Goal: Transaction & Acquisition: Purchase product/service

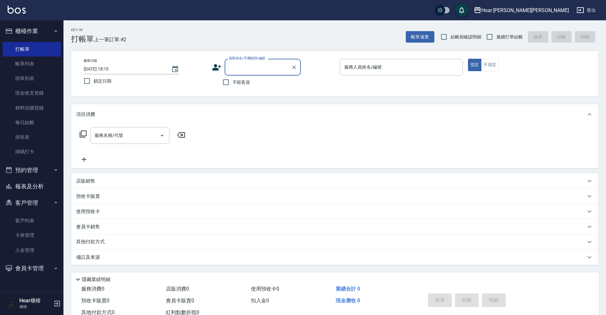
scroll to position [2, 0]
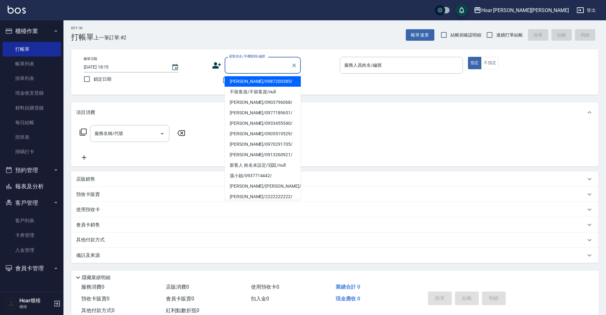
click at [254, 65] on input "顧客姓名/手機號碼/編號" at bounding box center [257, 65] width 61 height 11
click at [243, 66] on input "顧客姓名/手機號碼/編號" at bounding box center [257, 65] width 61 height 11
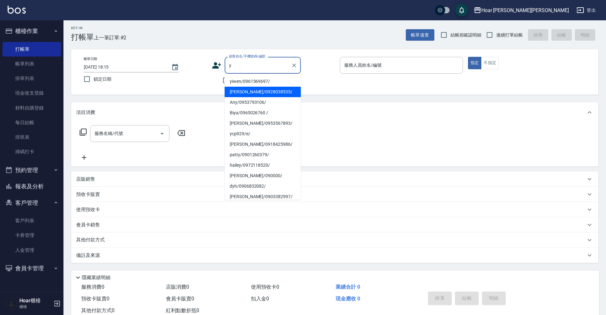
drag, startPoint x: 242, startPoint y: 93, endPoint x: 238, endPoint y: 93, distance: 4.1
click at [242, 94] on li "[PERSON_NAME]/0928038535/" at bounding box center [262, 92] width 76 height 10
type input "[PERSON_NAME]/0928038535/"
type input "RIO-2"
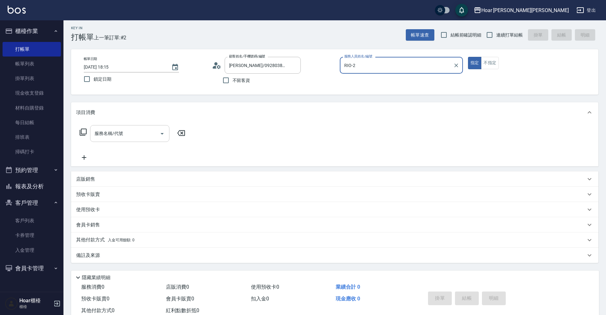
click at [152, 130] on input "服務名稱/代號" at bounding box center [125, 133] width 64 height 11
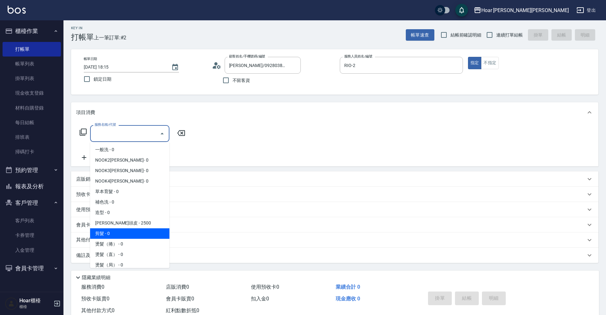
drag, startPoint x: 106, startPoint y: 230, endPoint x: 123, endPoint y: 219, distance: 20.2
click at [106, 230] on span "剪髮 - 0" at bounding box center [129, 233] width 79 height 10
type input "剪髮(201)"
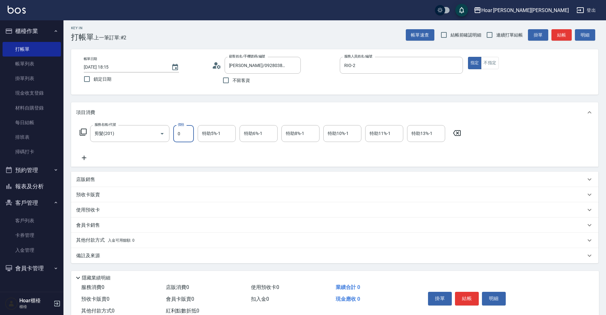
click at [190, 135] on input "0" at bounding box center [183, 133] width 21 height 17
type input "800"
click at [179, 152] on div "服務名稱/代號 剪髮(201) 服務名稱/代號 價格 800 價格 特助5%-1 特助5%-1 特助6%-1 特助6%-1 特助8%-1 特助8%-1 特助1…" at bounding box center [270, 143] width 388 height 36
click at [174, 154] on div "服務名稱/代號 剪髮(201) 服務名稱/代號 價格 800 價格 特助5%-1 特助5%-1 特助6%-1 特助6%-1 特助8%-1 特助8%-1 特助1…" at bounding box center [270, 143] width 388 height 36
click at [81, 158] on icon at bounding box center [84, 158] width 16 height 8
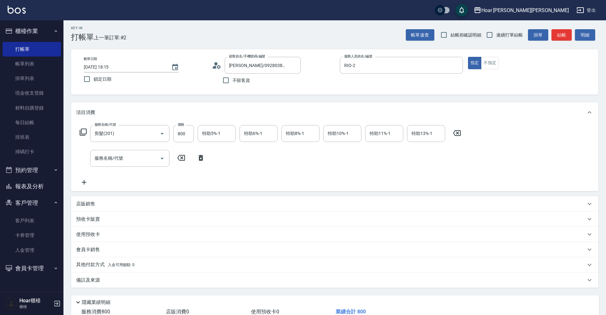
click at [154, 148] on div "服務名稱/代號 剪髮(201) 服務名稱/代號 價格 800 價格 特助5%-1 特助5%-1 特助6%-1 特助6%-1 特助8%-1 特助8%-1 特助1…" at bounding box center [270, 155] width 388 height 61
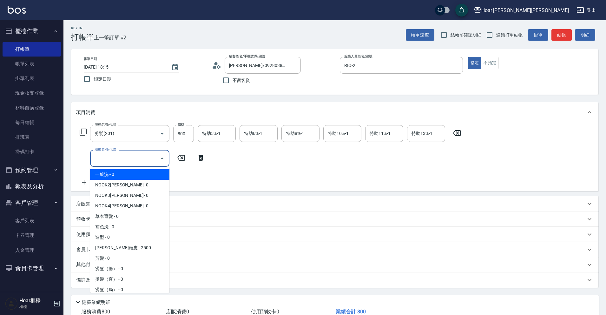
click at [147, 156] on input "服務名稱/代號" at bounding box center [125, 158] width 64 height 11
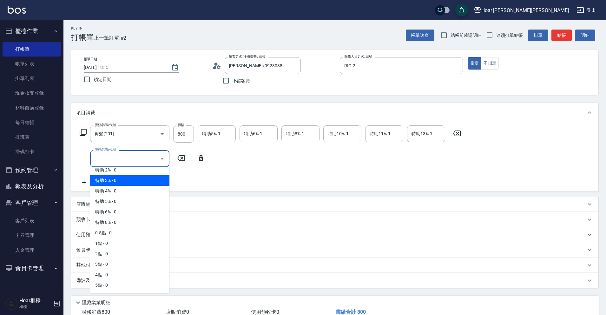
scroll to position [46, 0]
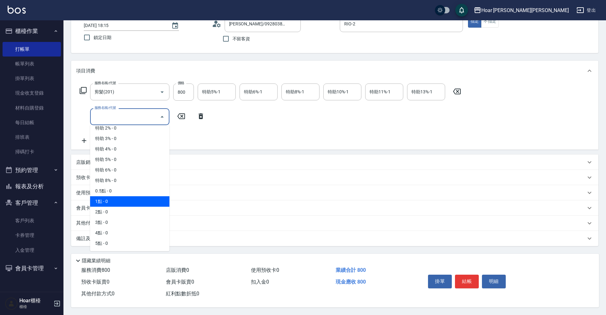
drag, startPoint x: 122, startPoint y: 200, endPoint x: 130, endPoint y: 192, distance: 10.8
click at [122, 200] on span "1點 - 0" at bounding box center [129, 201] width 79 height 10
type input "1點(P1)"
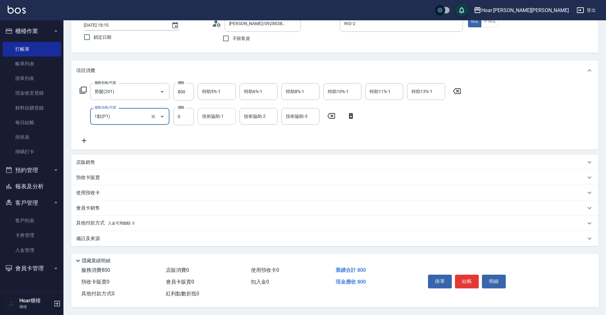
click at [233, 110] on div "技術協助-1" at bounding box center [217, 116] width 38 height 17
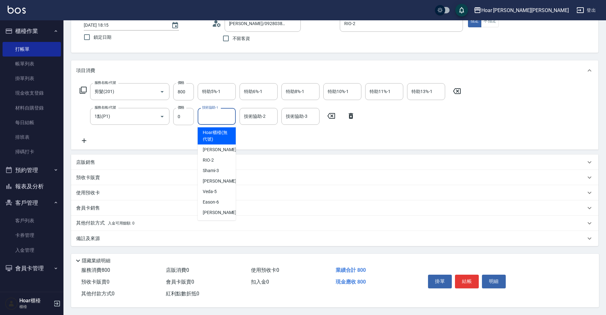
click at [223, 112] on input "技術協助-1" at bounding box center [216, 116] width 32 height 11
drag, startPoint x: 217, startPoint y: 177, endPoint x: 218, endPoint y: 167, distance: 9.7
click at [217, 178] on span "[PERSON_NAME] -4" at bounding box center [221, 181] width 37 height 7
type input "[PERSON_NAME]-4"
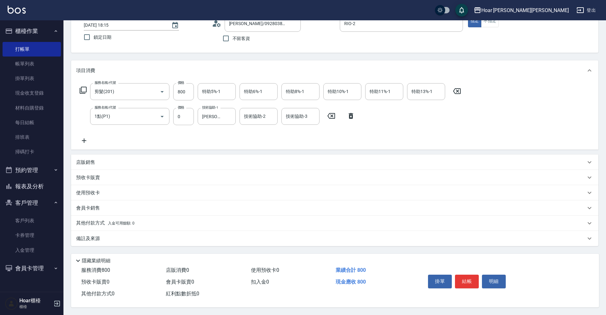
click at [226, 136] on div "服務名稱/代號 剪髮(201) 服務名稱/代號 價格 800 價格 特助5%-1 特助5%-1 特助6%-1 特助6%-1 特助8%-1 特助8%-1 特助1…" at bounding box center [270, 113] width 388 height 61
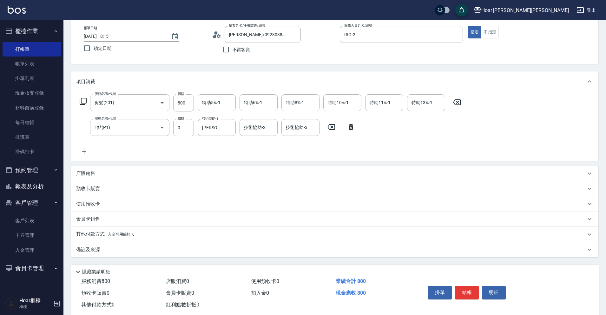
scroll to position [47, 0]
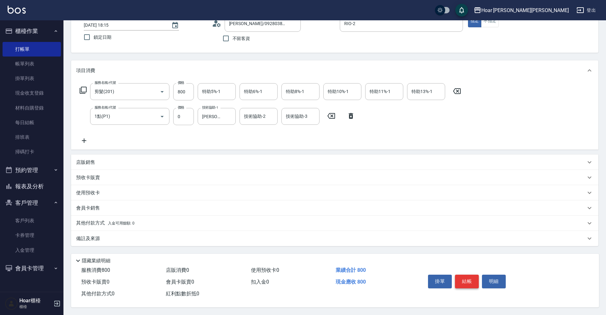
click at [460, 276] on button "結帳" at bounding box center [467, 280] width 24 height 13
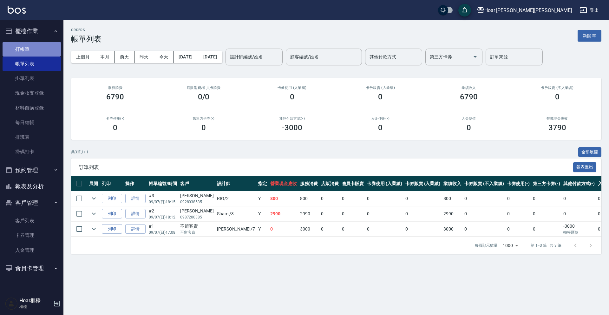
click at [15, 53] on link "打帳單" at bounding box center [32, 49] width 58 height 15
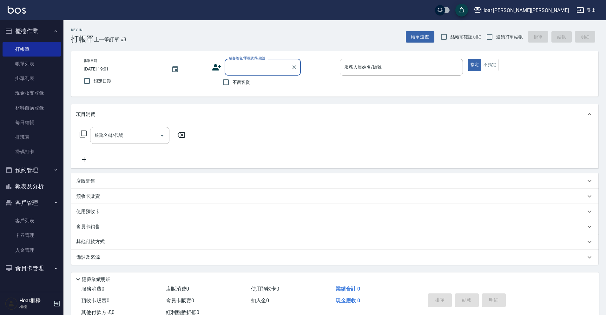
click at [250, 65] on input "顧客姓名/手機號碼/編號" at bounding box center [257, 67] width 61 height 11
type input "j"
click at [265, 84] on li "[PERSON_NAME]/0925446920/" at bounding box center [262, 83] width 76 height 10
type input "[PERSON_NAME]/0925446920/"
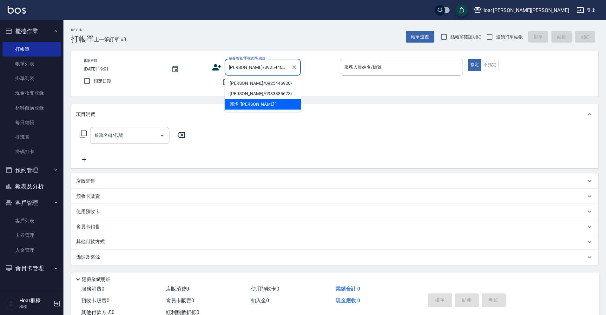
type input "RIO-2"
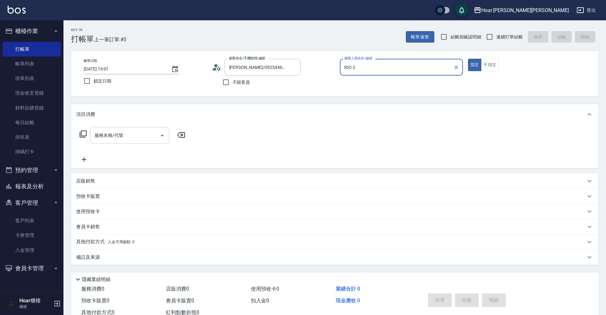
click at [151, 126] on div "服務名稱/代號 服務名稱/代號" at bounding box center [334, 146] width 527 height 44
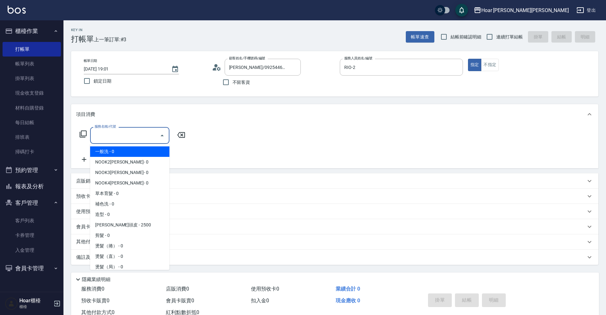
click at [150, 131] on input "服務名稱/代號" at bounding box center [125, 135] width 64 height 11
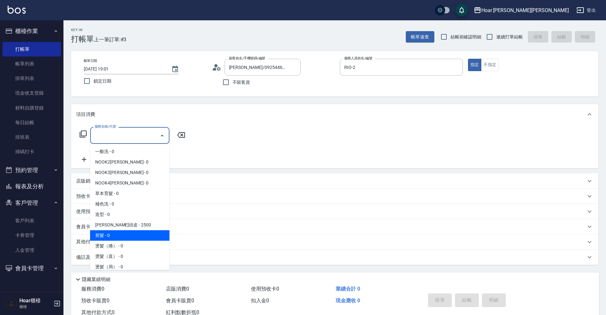
drag, startPoint x: 111, startPoint y: 232, endPoint x: 113, endPoint y: 224, distance: 7.9
click at [111, 232] on span "剪髮 - 0" at bounding box center [129, 235] width 79 height 10
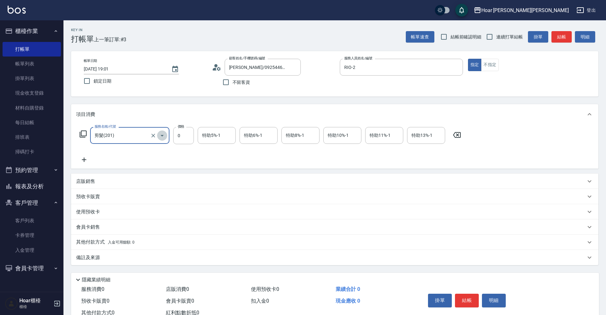
click at [164, 137] on icon "Open" at bounding box center [162, 136] width 8 height 8
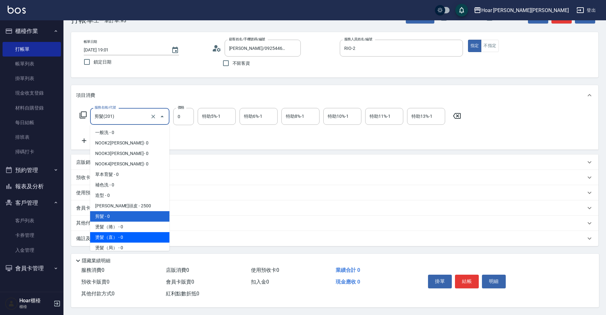
scroll to position [22, 0]
drag, startPoint x: 120, startPoint y: 225, endPoint x: 138, endPoint y: 216, distance: 19.7
click at [120, 225] on span "燙髮（捲） - 0" at bounding box center [129, 226] width 79 height 10
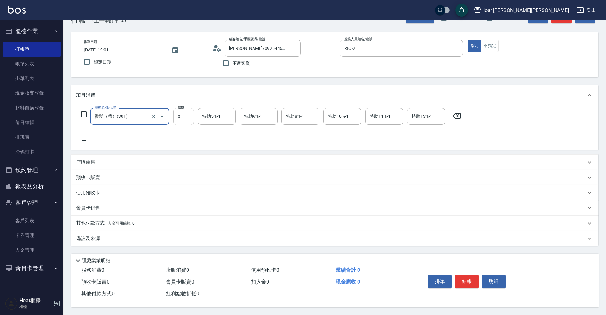
click at [185, 112] on input "0" at bounding box center [183, 116] width 21 height 17
click at [159, 113] on icon "Open" at bounding box center [162, 117] width 8 height 8
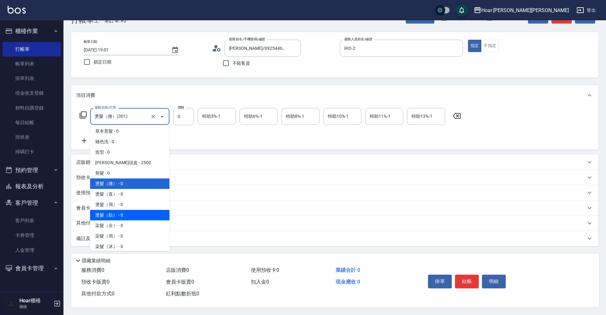
scroll to position [51, 0]
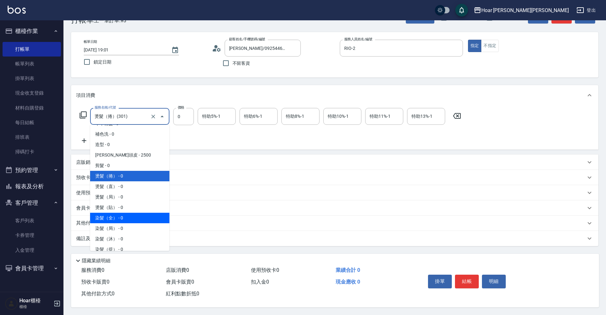
click at [115, 213] on span "染髮（全） - 0" at bounding box center [129, 217] width 79 height 10
type input "染髮（全）(401)"
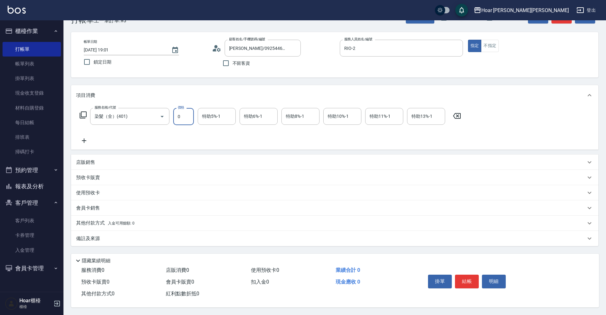
click at [188, 111] on input "0" at bounding box center [183, 116] width 21 height 17
type input "2125"
click at [87, 137] on icon at bounding box center [84, 141] width 16 height 8
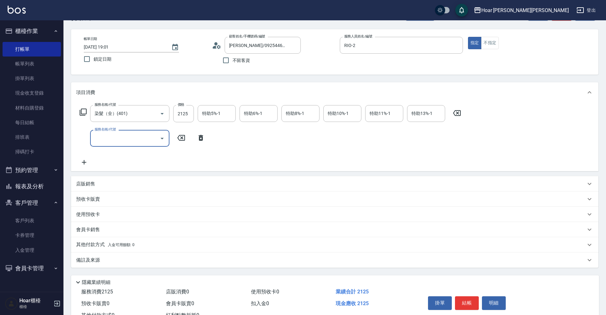
drag, startPoint x: 101, startPoint y: 137, endPoint x: 107, endPoint y: 137, distance: 6.3
click at [104, 137] on input "服務名稱/代號" at bounding box center [125, 138] width 64 height 11
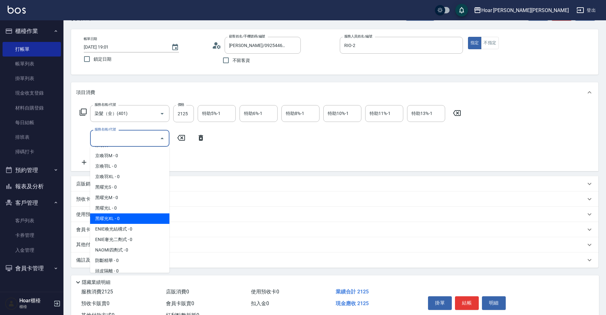
scroll to position [228, 0]
click at [110, 209] on span "黑曜光L - 0" at bounding box center [129, 209] width 79 height 10
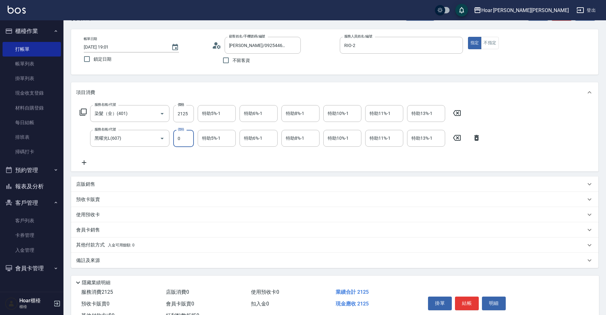
click at [180, 143] on input "0" at bounding box center [183, 138] width 21 height 17
click at [159, 139] on icon "Open" at bounding box center [162, 138] width 8 height 8
click at [161, 139] on icon "Open" at bounding box center [162, 138] width 8 height 8
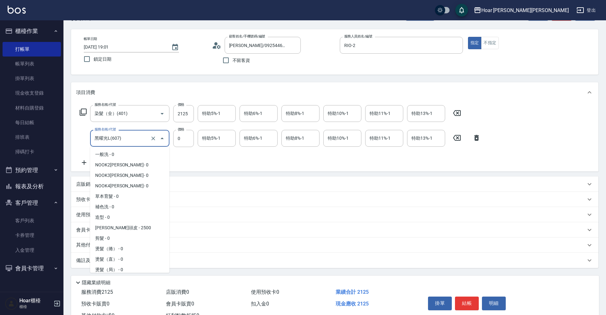
scroll to position [170, 0]
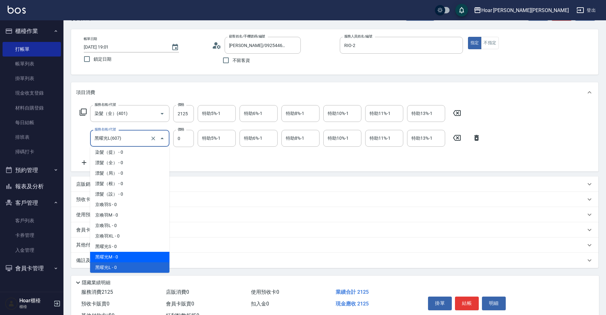
drag, startPoint x: 108, startPoint y: 257, endPoint x: 153, endPoint y: 207, distance: 66.9
click at [108, 257] on span "黑曜光M - 0" at bounding box center [129, 256] width 79 height 10
type input "黑曜光M(606)"
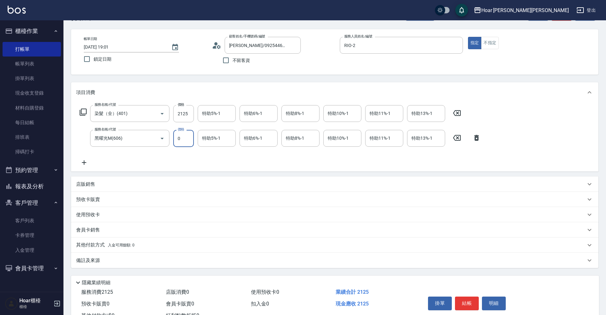
click at [182, 141] on input "0" at bounding box center [183, 138] width 21 height 17
type input "2040"
click at [152, 151] on div "服務名稱/代號 染髮（全）(401) 服務名稱/代號 價格 2125 價格 特助5%-1 特助5%-1 特助6%-1 特助6%-1 特助8%-1 特助8%-1…" at bounding box center [280, 135] width 408 height 61
click at [340, 135] on input "特助10%-1" at bounding box center [342, 138] width 32 height 11
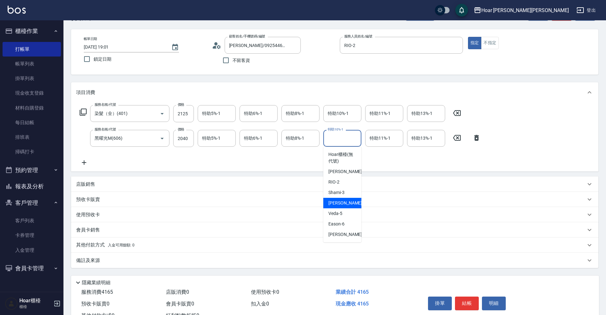
click at [346, 203] on div "[PERSON_NAME] -4" at bounding box center [342, 203] width 38 height 10
type input "[PERSON_NAME]-4"
click at [324, 153] on div "服務名稱/代號 染髮（全）(401) 服務名稱/代號 價格 2125 價格 特助5%-1 特助5%-1 特助6%-1 特助6%-1 特助8%-1 特助8%-1…" at bounding box center [280, 135] width 408 height 61
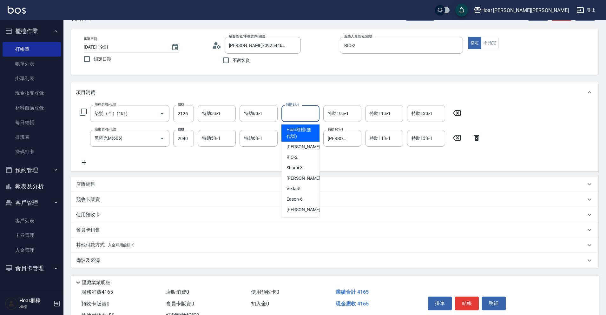
click at [304, 115] on input "特助8%-1" at bounding box center [300, 113] width 32 height 11
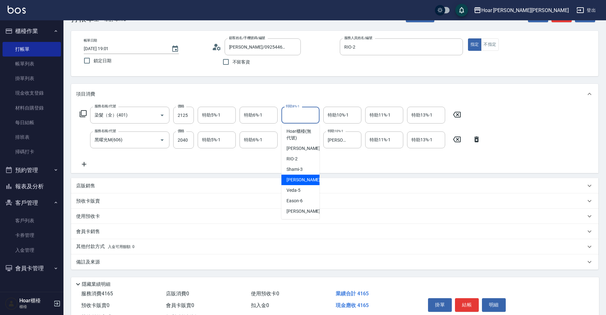
drag, startPoint x: 299, startPoint y: 181, endPoint x: 300, endPoint y: 176, distance: 4.8
click at [299, 181] on span "[PERSON_NAME] -4" at bounding box center [304, 179] width 37 height 7
type input "[PERSON_NAME]-4"
click at [297, 165] on div "服務名稱/代號 染髮（全）(401) 服務名稱/代號 價格 2125 價格 特助5%-1 特助5%-1 特助6%-1 特助6%-1 特助8%-1 [PERSO…" at bounding box center [280, 137] width 408 height 61
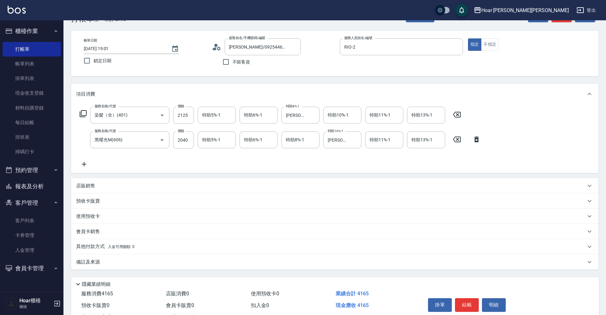
scroll to position [47, 0]
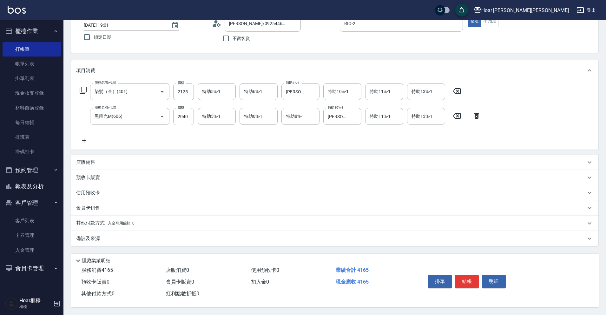
click at [86, 220] on p "其他付款方式 入金可用餘額: 0" at bounding box center [105, 222] width 58 height 7
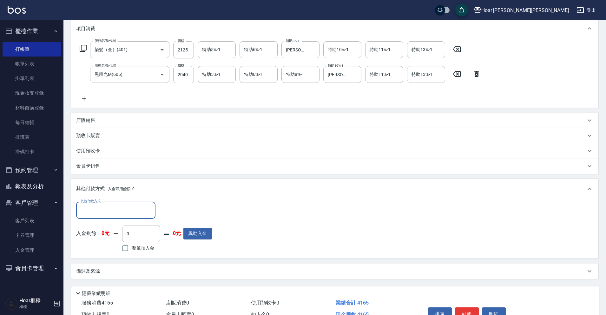
scroll to position [121, 0]
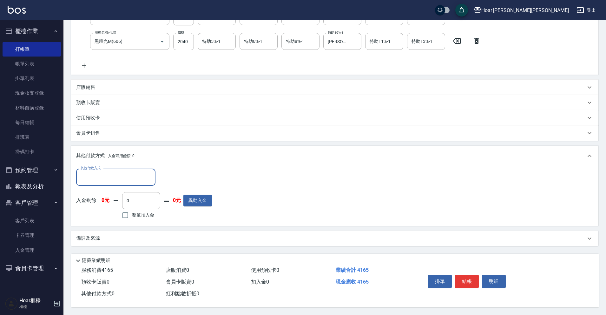
click at [91, 173] on input "其他付款方式" at bounding box center [116, 176] width 74 height 11
click at [95, 200] on span "轉帳匯款" at bounding box center [115, 203] width 79 height 10
type input "轉帳匯款"
click at [183, 176] on input "0" at bounding box center [183, 176] width 48 height 17
type input "4165"
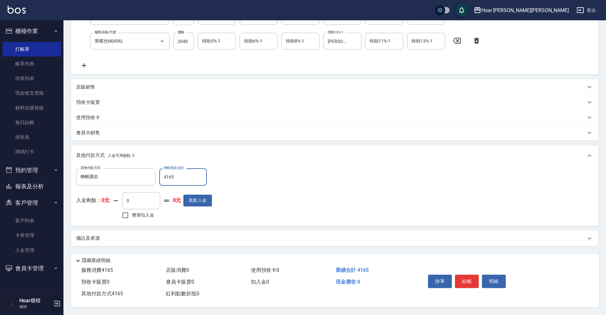
click at [349, 186] on div "其他付款方式 轉帳匯款 其他付款方式 轉帳匯款金額 4165 轉帳匯款金額 入金剩餘： 0元 0 ​ 整筆扣入金 0元 異動入金" at bounding box center [334, 194] width 517 height 52
click at [465, 280] on button "結帳" at bounding box center [467, 280] width 24 height 13
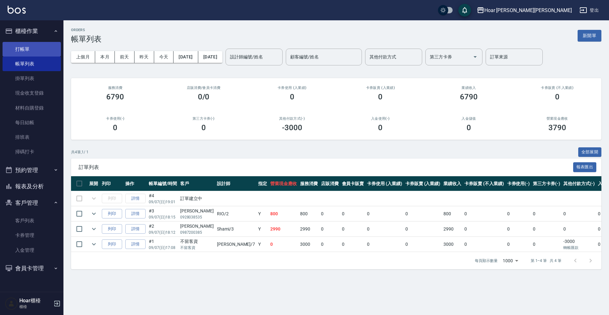
click at [18, 50] on link "打帳單" at bounding box center [32, 49] width 58 height 15
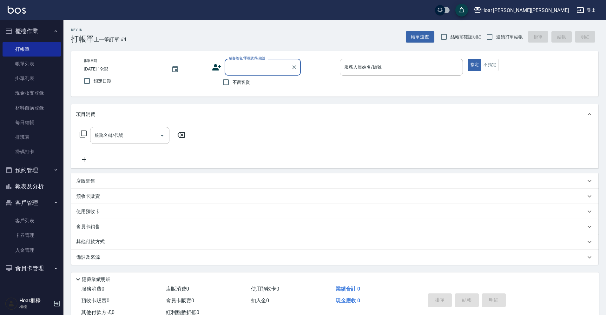
type input "h"
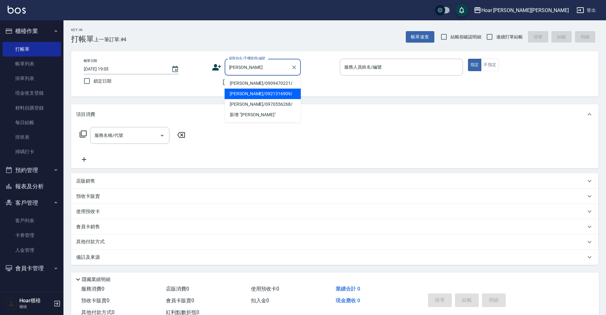
click at [237, 91] on li "[PERSON_NAME]/0921316909/" at bounding box center [262, 93] width 76 height 10
type input "[PERSON_NAME]/0921316909/"
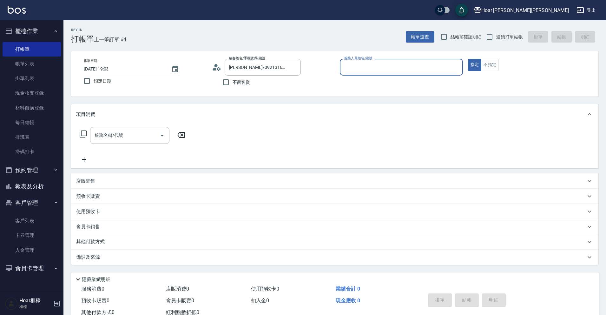
type input "RIO-2"
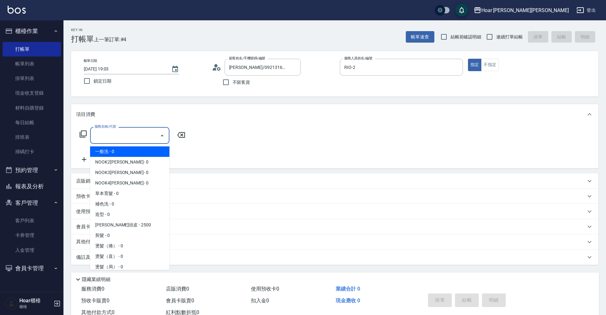
click at [114, 136] on input "服務名稱/代號" at bounding box center [125, 135] width 64 height 11
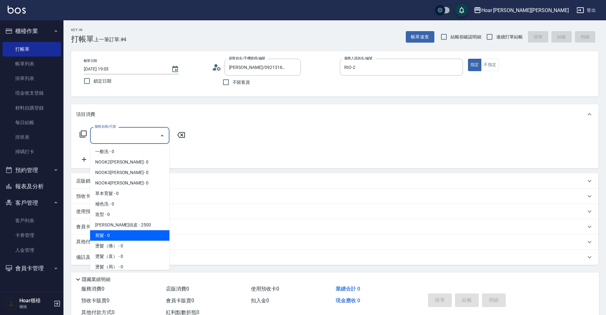
click at [112, 237] on span "剪髮 - 0" at bounding box center [129, 235] width 79 height 10
type input "剪髮(201)"
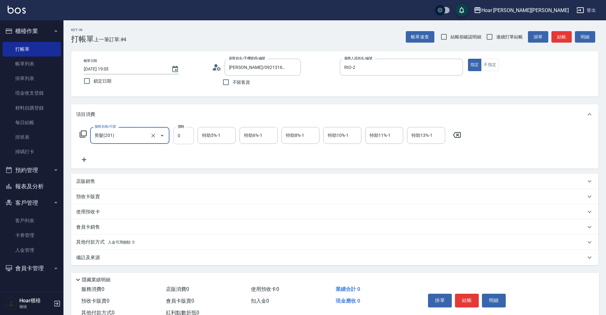
click at [185, 138] on input "0" at bounding box center [183, 135] width 21 height 17
type input "800"
click at [87, 159] on icon at bounding box center [84, 160] width 16 height 8
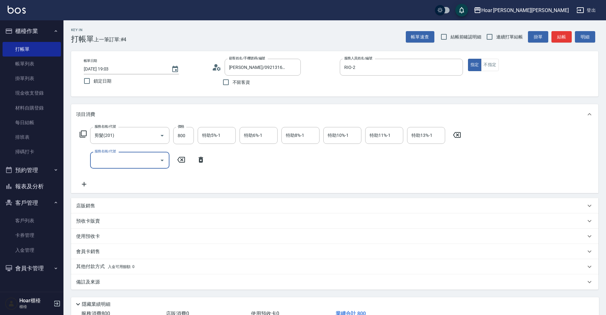
click at [108, 160] on input "服務名稱/代號" at bounding box center [125, 159] width 64 height 11
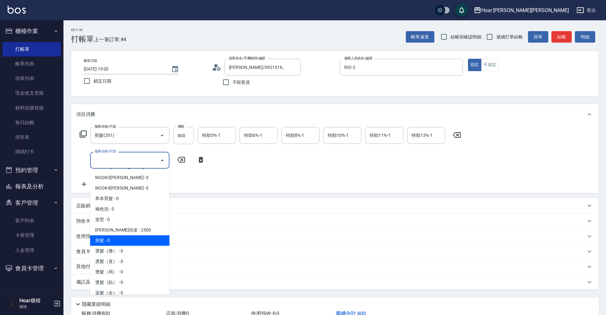
scroll to position [20, 0]
click at [131, 245] on span "燙髮（捲） - 0" at bounding box center [129, 250] width 79 height 10
type input "燙髮（捲）(301)"
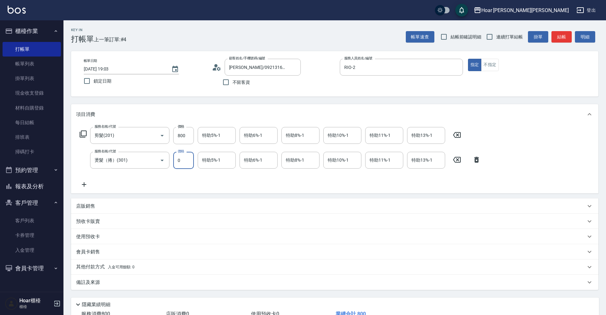
click at [183, 163] on input "0" at bounding box center [183, 160] width 21 height 17
type input "2250"
click at [186, 179] on div "服務名稱/代號 剪髮(201) 服務名稱/代號 價格 800 價格 特助5%-1 特助5%-1 特助6%-1 特助6%-1 特助8%-1 特助8%-1 特助1…" at bounding box center [280, 157] width 408 height 61
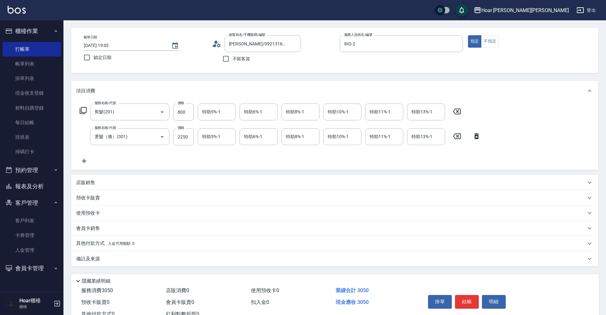
scroll to position [47, 0]
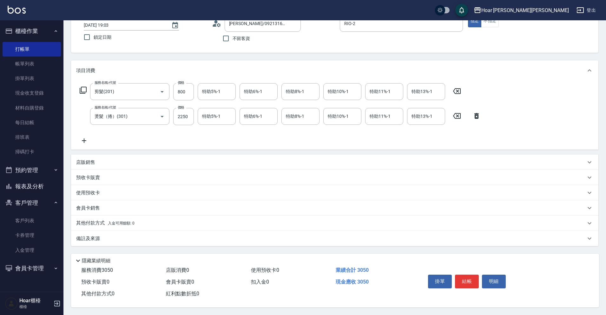
click at [93, 222] on p "其他付款方式 入金可用餘額: 0" at bounding box center [105, 222] width 58 height 7
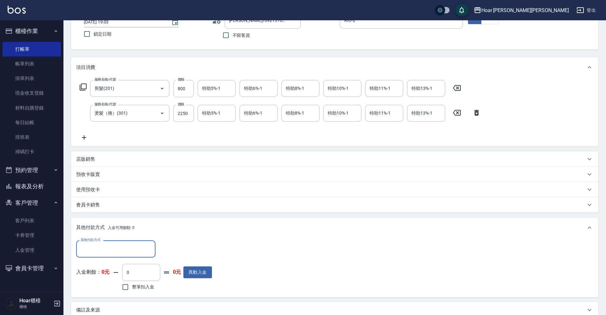
scroll to position [0, 0]
click at [144, 131] on div "服務名稱/代號 剪髮(201) 服務名稱/代號 價格 800 價格 特助5%-1 特助5%-1 特助6%-1 特助6%-1 特助8%-1 特助8%-1 特助1…" at bounding box center [280, 110] width 408 height 61
click at [82, 138] on icon at bounding box center [84, 137] width 4 height 4
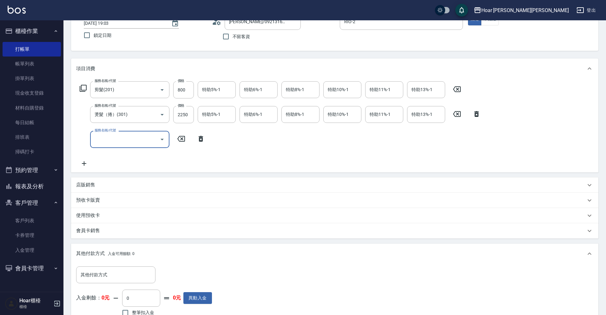
click at [121, 140] on input "服務名稱/代號" at bounding box center [125, 138] width 64 height 11
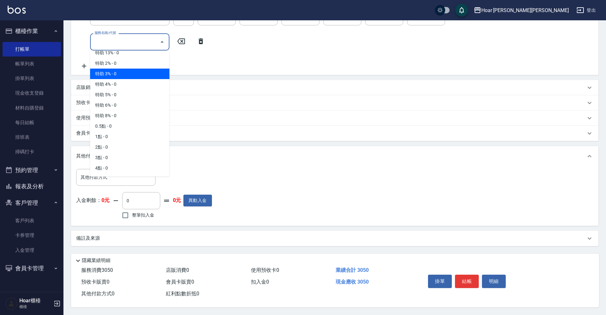
scroll to position [402, 0]
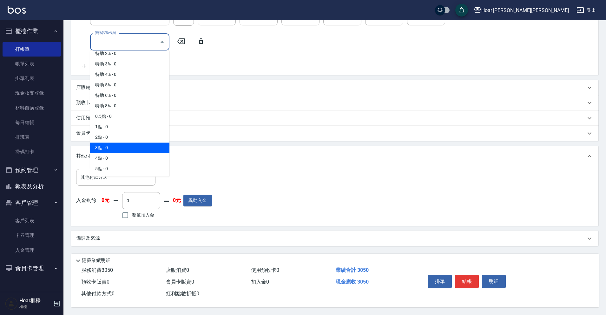
click at [122, 142] on span "3點 - 0" at bounding box center [129, 147] width 79 height 10
type input "3點(P3)"
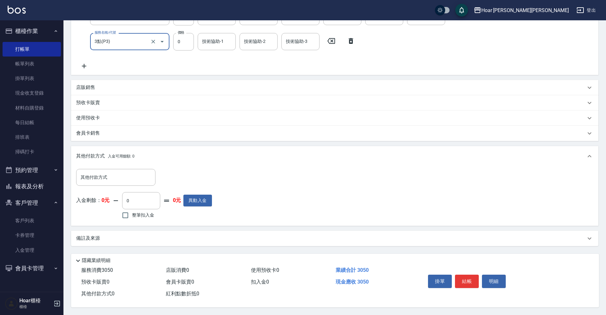
click at [216, 62] on div "服務名稱/代號 剪髮(201) 服務名稱/代號 價格 800 價格 特助5%-1 特助5%-1 特助6%-1 特助6%-1 特助8%-1 特助8%-1 特助1…" at bounding box center [280, 27] width 408 height 86
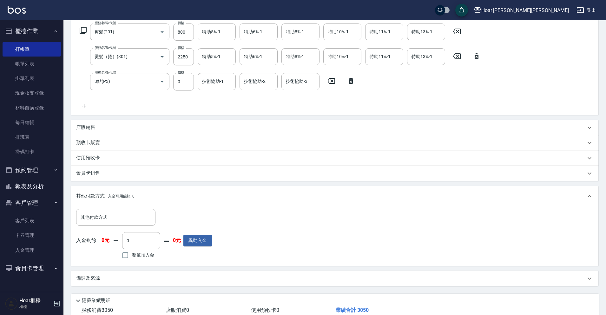
scroll to position [107, 0]
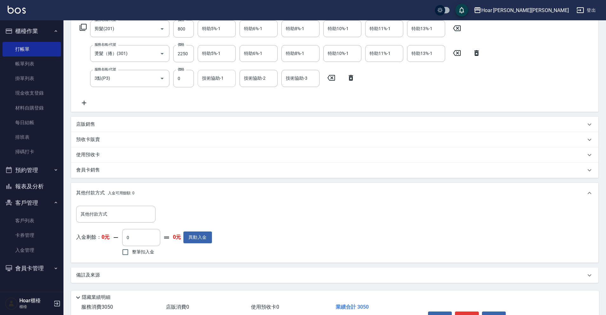
click at [215, 81] on input "技術協助-1" at bounding box center [216, 78] width 32 height 11
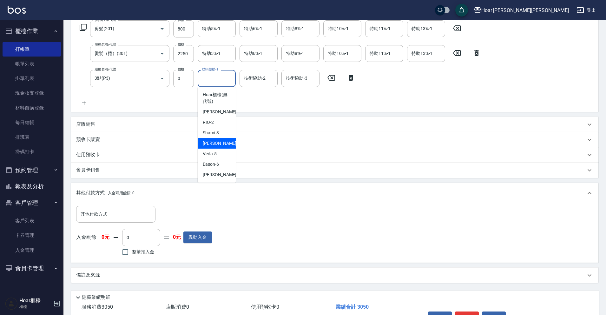
click at [213, 145] on span "[PERSON_NAME] -4" at bounding box center [221, 143] width 37 height 7
type input "[PERSON_NAME]-4"
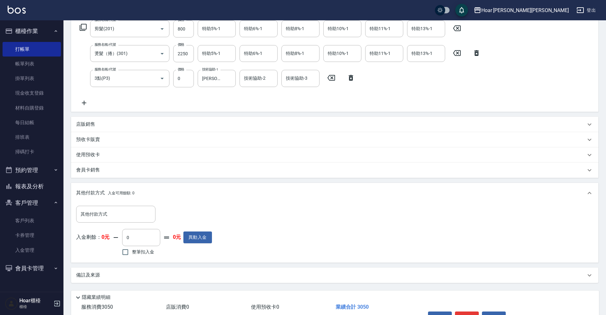
click at [227, 98] on div "服務名稱/代號 剪髮(201) 服務名稱/代號 價格 800 價格 特助5%-1 特助5%-1 特助6%-1 特助6%-1 特助8%-1 特助8%-1 特助1…" at bounding box center [280, 63] width 408 height 86
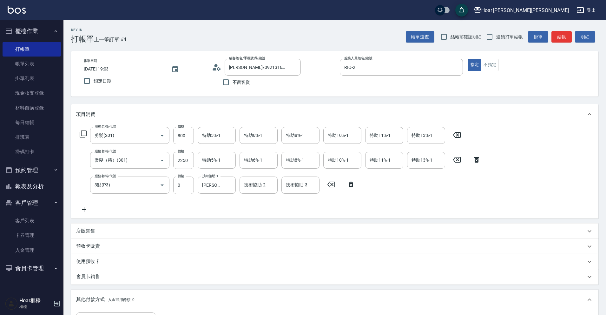
scroll to position [146, 0]
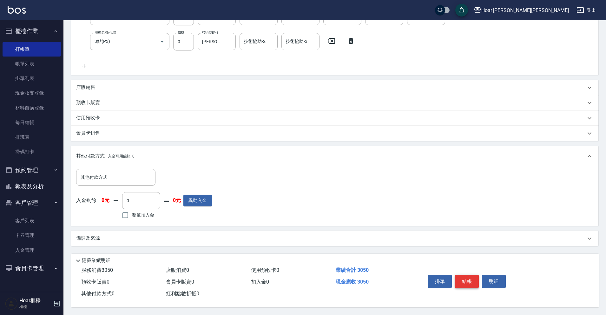
click at [465, 274] on button "結帳" at bounding box center [467, 280] width 24 height 13
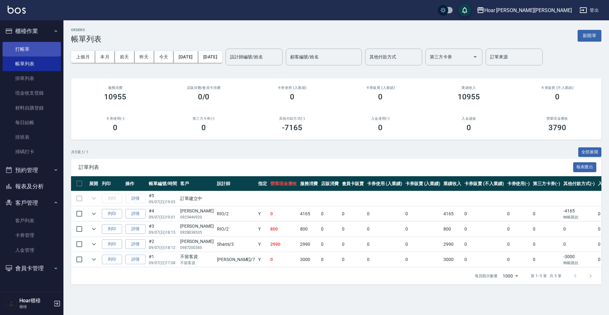
click at [21, 47] on link "打帳單" at bounding box center [32, 49] width 58 height 15
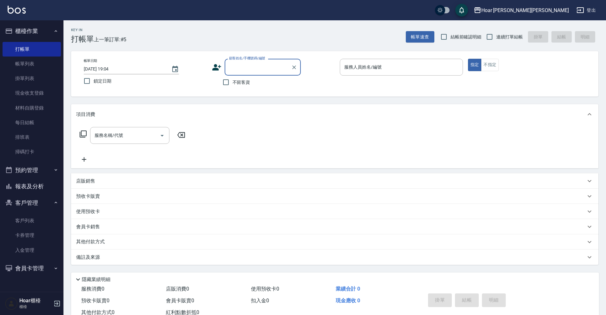
click at [244, 69] on input "顧客姓名/手機號碼/編號" at bounding box center [257, 67] width 61 height 11
type input "ㄙ"
type input "b"
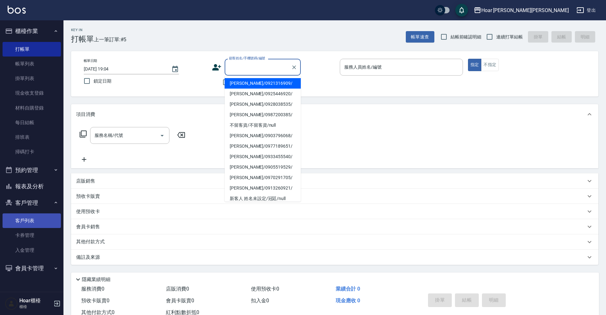
click at [30, 220] on link "客戶列表" at bounding box center [32, 220] width 58 height 15
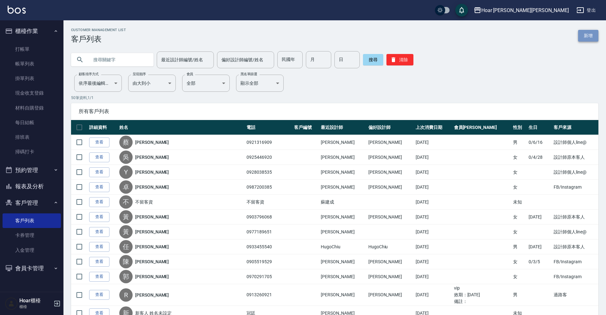
click at [591, 34] on link "新增" at bounding box center [588, 36] width 20 height 12
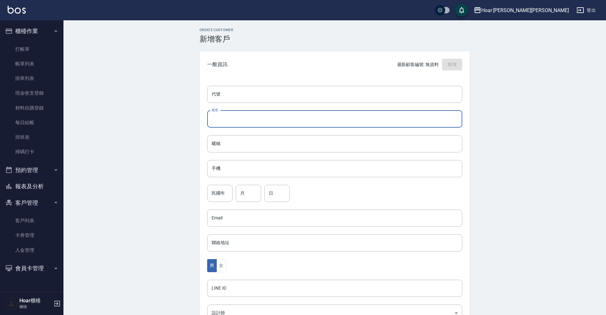
click at [244, 122] on input "姓名" at bounding box center [334, 118] width 255 height 17
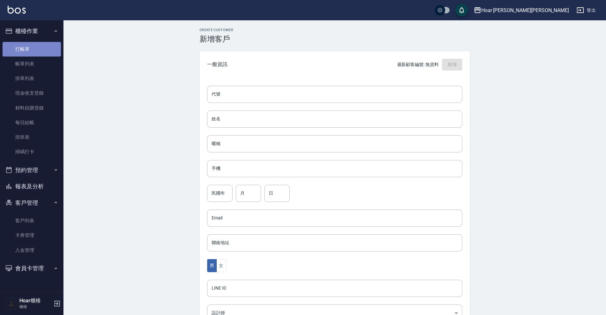
click at [16, 45] on link "打帳單" at bounding box center [32, 49] width 58 height 15
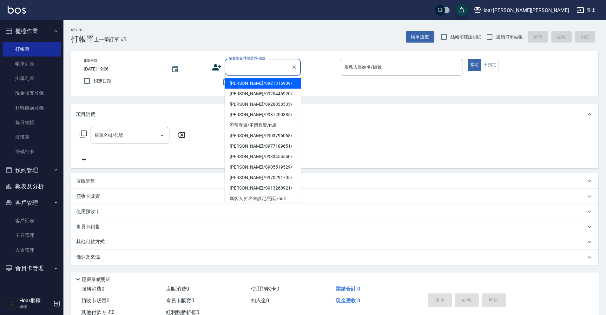
click at [252, 65] on input "顧客姓名/手機號碼/編號" at bounding box center [257, 67] width 61 height 11
type input "x"
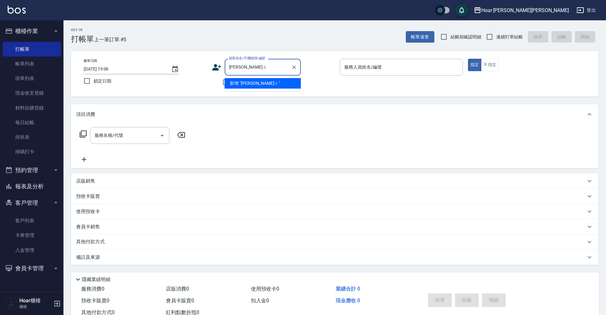
type input "[PERSON_NAME]"
click at [291, 67] on icon "Clear" at bounding box center [294, 67] width 6 height 6
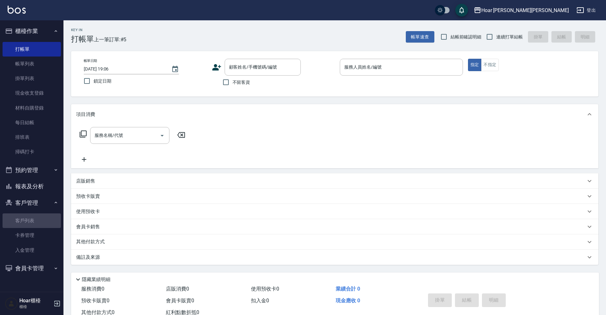
drag, startPoint x: 42, startPoint y: 217, endPoint x: 131, endPoint y: 195, distance: 91.7
click at [42, 217] on link "客戶列表" at bounding box center [32, 220] width 58 height 15
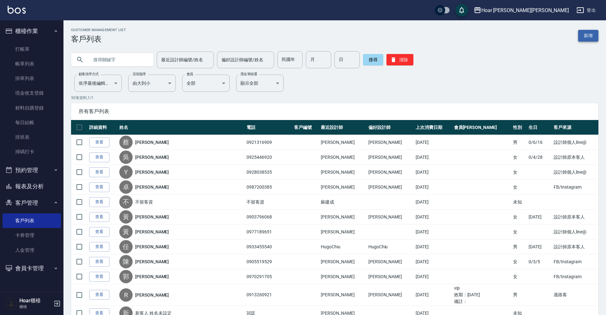
click at [596, 34] on link "新增" at bounding box center [588, 36] width 20 height 12
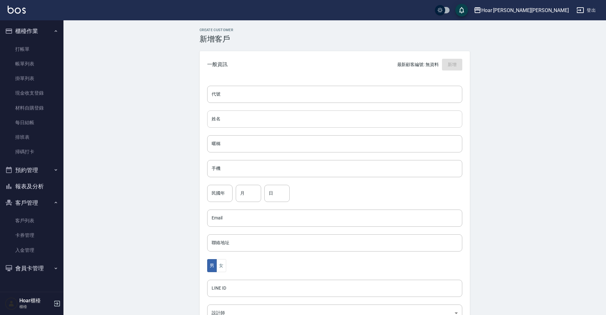
click at [226, 118] on input "姓名" at bounding box center [334, 118] width 255 height 17
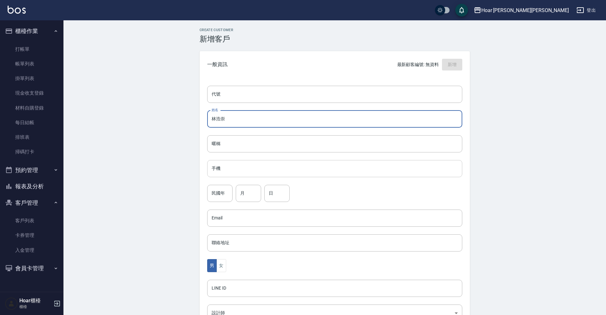
type input "林浩崇"
click at [240, 172] on input "手機" at bounding box center [334, 168] width 255 height 17
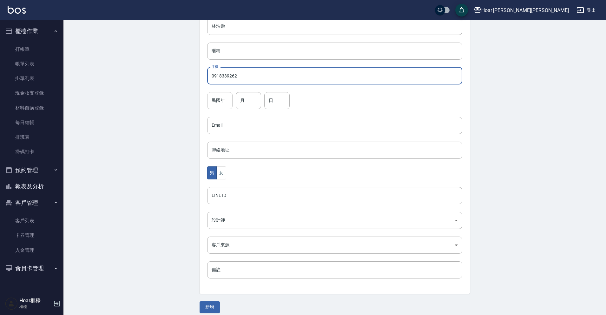
scroll to position [98, 0]
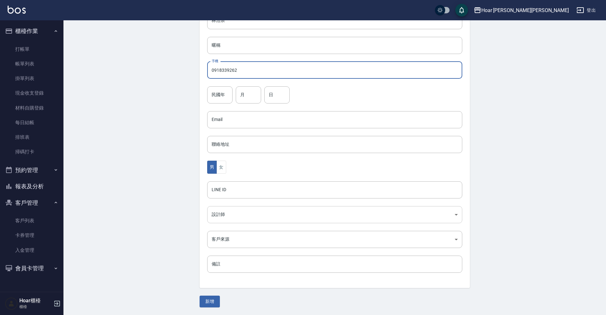
type input "0918339262"
click at [229, 215] on body "Hoar [PERSON_NAME][PERSON_NAME] 登出 櫃檯作業 打帳單 帳單列表 掛單列表 現金收支登錄 材料自購登錄 每日結帳 排班表 掃碼…" at bounding box center [304, 108] width 609 height 413
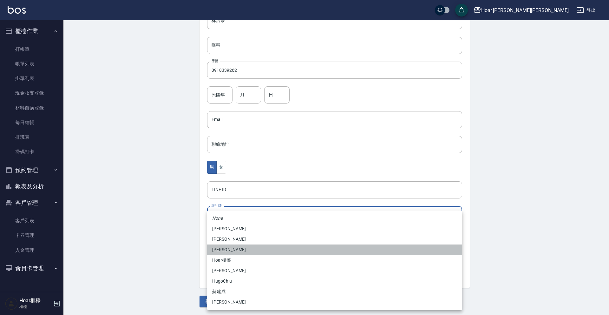
click at [225, 246] on li "[PERSON_NAME]" at bounding box center [334, 249] width 255 height 10
type input "74fd62dc-a2a8-4ddf-930d-2b3d20cd9441"
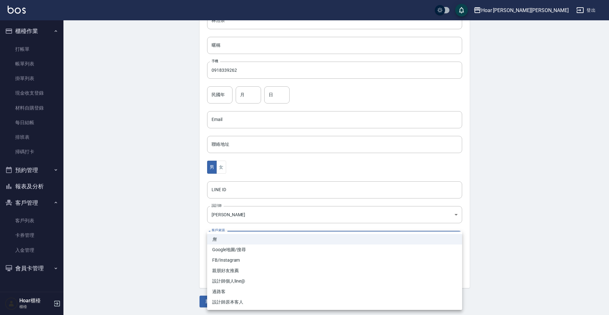
click at [228, 244] on body "Hoar [PERSON_NAME][PERSON_NAME] 登出 櫃檯作業 打帳單 帳單列表 掛單列表 現金收支登錄 材料自購登錄 每日結帳 排班表 掃碼…" at bounding box center [304, 108] width 609 height 413
click at [231, 280] on li "設計師個人line@" at bounding box center [334, 281] width 255 height 10
type input "設計師個人line@"
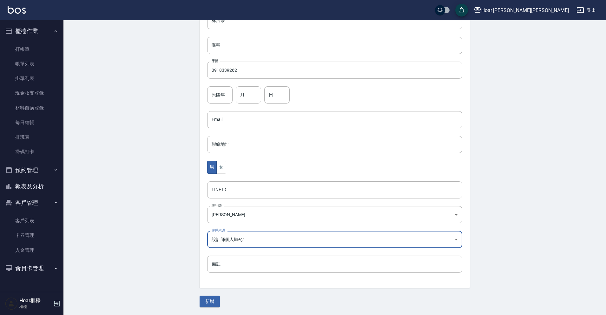
click at [212, 299] on button "新增" at bounding box center [209, 301] width 20 height 12
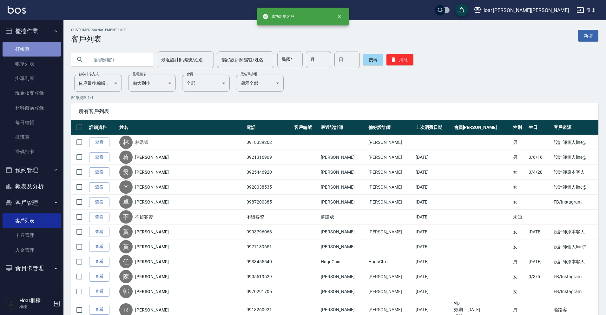
click at [26, 50] on link "打帳單" at bounding box center [32, 49] width 58 height 15
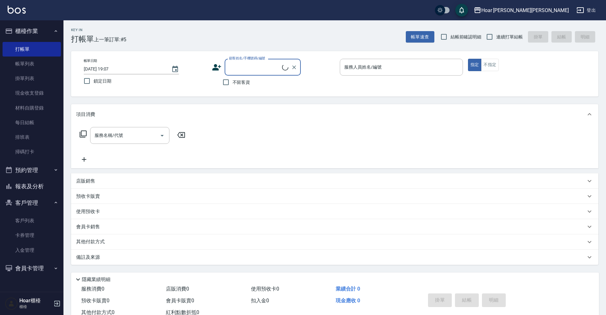
click at [239, 67] on input "顧客姓名/手機號碼/編號" at bounding box center [254, 67] width 55 height 11
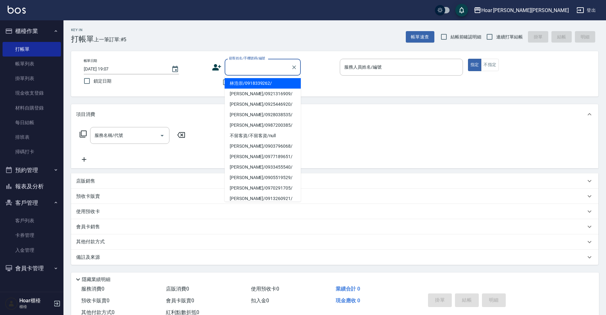
drag, startPoint x: 239, startPoint y: 82, endPoint x: 201, endPoint y: 104, distance: 43.9
click at [239, 82] on li "林浩崇/0918339262/" at bounding box center [262, 83] width 76 height 10
type input "林浩崇/0918339262/"
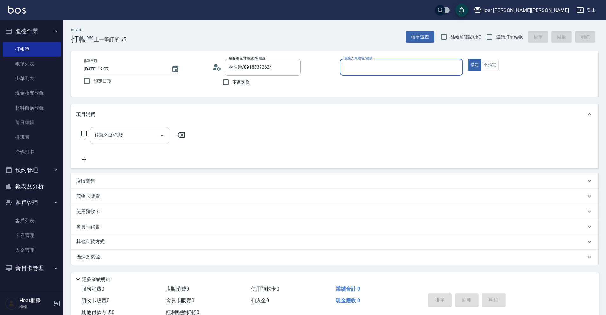
type input "RIO-2"
drag, startPoint x: 140, startPoint y: 136, endPoint x: 151, endPoint y: 137, distance: 11.5
click at [140, 136] on input "服務名稱/代號" at bounding box center [125, 135] width 64 height 11
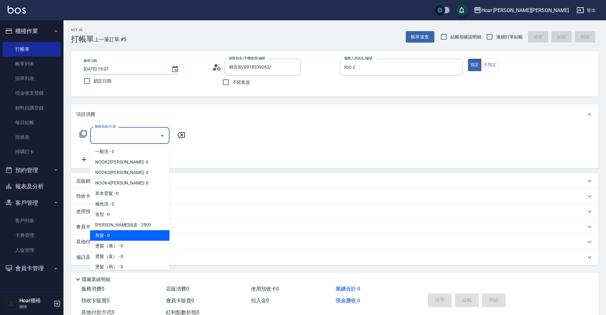
drag, startPoint x: 118, startPoint y: 233, endPoint x: 149, endPoint y: 192, distance: 51.3
click at [118, 232] on span "剪髮 - 0" at bounding box center [129, 235] width 79 height 10
type input "剪髮(201)"
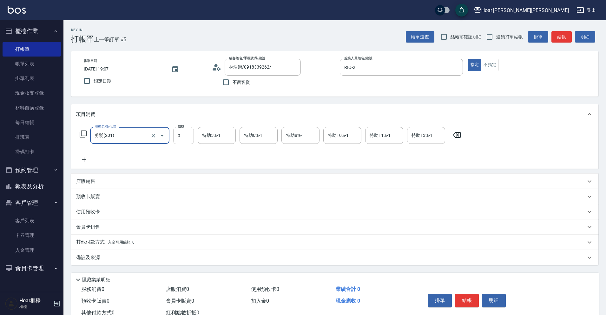
click at [189, 139] on input "0" at bounding box center [183, 135] width 21 height 17
type input "800"
click at [89, 159] on icon at bounding box center [84, 160] width 16 height 8
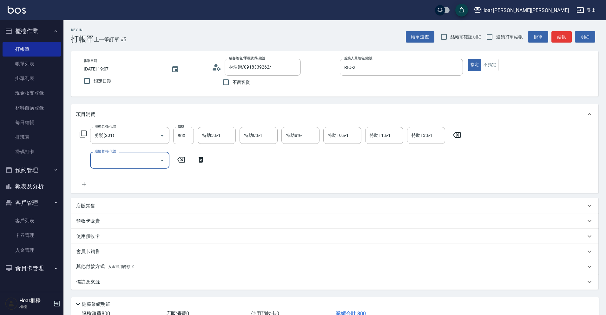
click at [116, 160] on input "服務名稱/代號" at bounding box center [125, 159] width 64 height 11
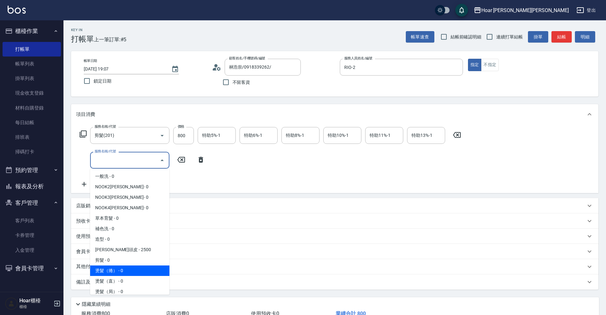
click at [113, 267] on span "燙髮（捲） - 0" at bounding box center [129, 270] width 79 height 10
type input "燙髮（捲）(301)"
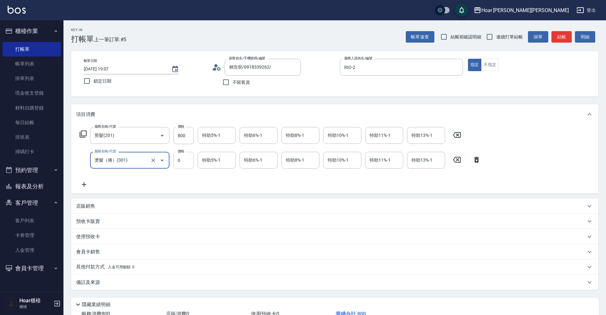
click at [190, 158] on input "0" at bounding box center [183, 160] width 21 height 17
type input "2975"
click at [211, 173] on div "服務名稱/代號 剪髮(201) 服務名稱/代號 價格 800 價格 特助5%-1 特助5%-1 特助6%-1 特助6%-1 特助8%-1 特助8%-1 特助1…" at bounding box center [280, 157] width 408 height 61
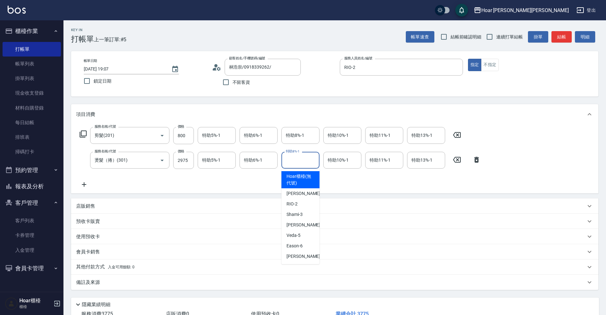
click at [312, 162] on input "特助8%-1" at bounding box center [300, 159] width 32 height 11
click at [291, 223] on span "[PERSON_NAME] -4" at bounding box center [304, 224] width 37 height 7
type input "[PERSON_NAME]-4"
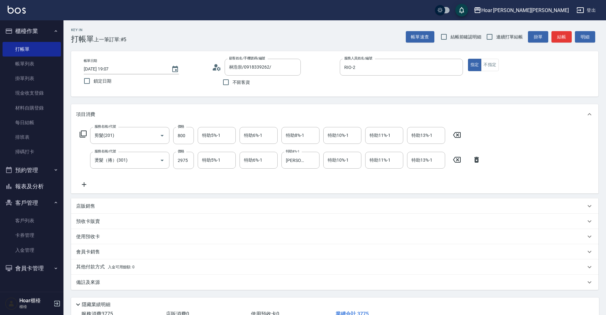
click at [307, 174] on div "服務名稱/代號 剪髮(201) 服務名稱/代號 價格 800 價格 特助5%-1 特助5%-1 特助6%-1 特助6%-1 特助8%-1 特助8%-1 特助1…" at bounding box center [280, 157] width 408 height 61
click at [315, 161] on icon "Clear" at bounding box center [312, 160] width 6 height 6
click at [86, 183] on icon at bounding box center [84, 184] width 16 height 8
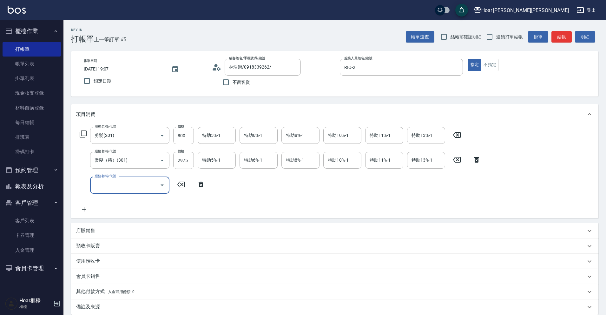
drag, startPoint x: 86, startPoint y: 183, endPoint x: 135, endPoint y: 188, distance: 50.0
click at [135, 188] on input "服務名稱/代號" at bounding box center [125, 184] width 64 height 11
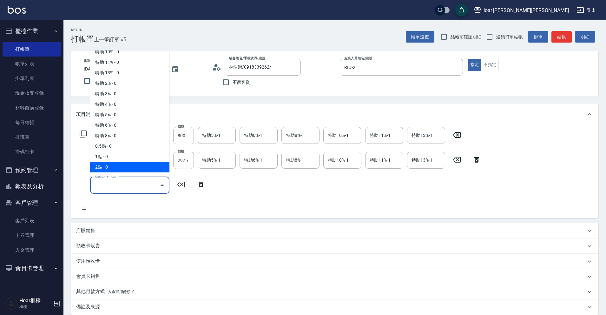
scroll to position [402, 0]
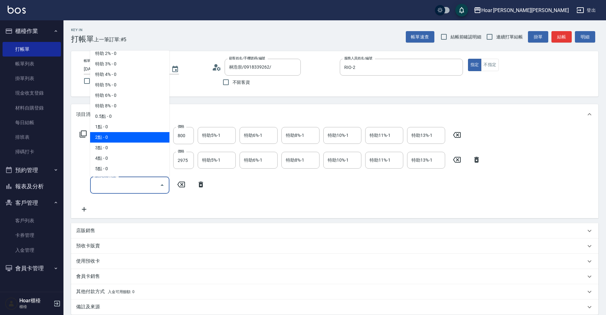
drag, startPoint x: 113, startPoint y: 133, endPoint x: 119, endPoint y: 136, distance: 6.4
click at [114, 133] on span "2點 - 0" at bounding box center [129, 137] width 79 height 10
type input "2點(P2)"
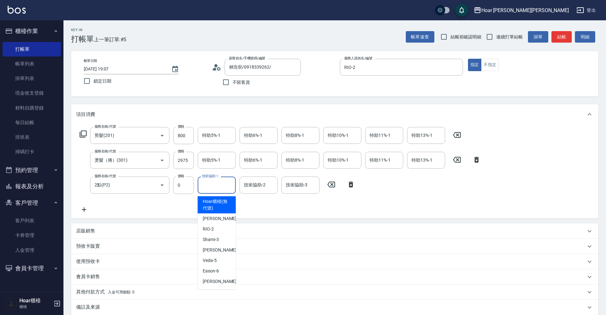
click at [204, 181] on input "技術協助-1" at bounding box center [216, 184] width 32 height 11
drag, startPoint x: 212, startPoint y: 251, endPoint x: 223, endPoint y: 216, distance: 36.2
click at [213, 251] on span "[PERSON_NAME] -4" at bounding box center [221, 249] width 37 height 7
type input "[PERSON_NAME]-4"
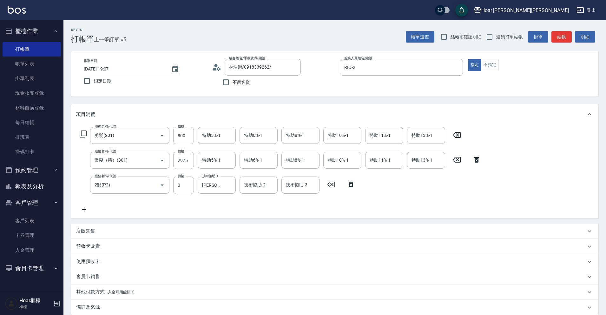
click at [224, 211] on div "服務名稱/代號 剪髮(201) 服務名稱/代號 價格 800 價格 特助5%-1 特助5%-1 特助6%-1 特助6%-1 特助8%-1 特助8%-1 特助1…" at bounding box center [280, 170] width 408 height 86
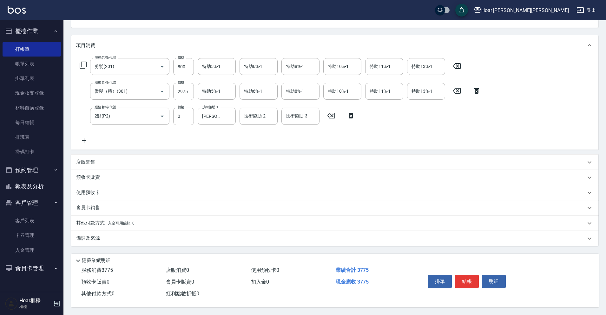
click at [93, 221] on p "其他付款方式 入金可用餘額: 0" at bounding box center [105, 222] width 58 height 7
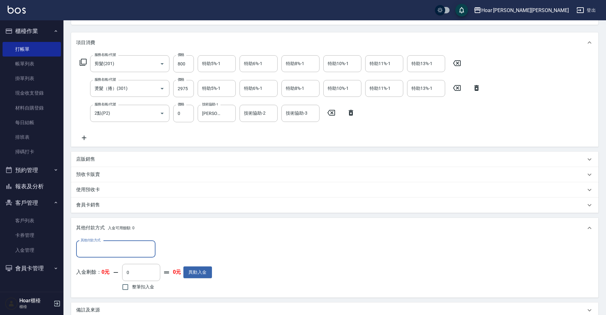
scroll to position [0, 0]
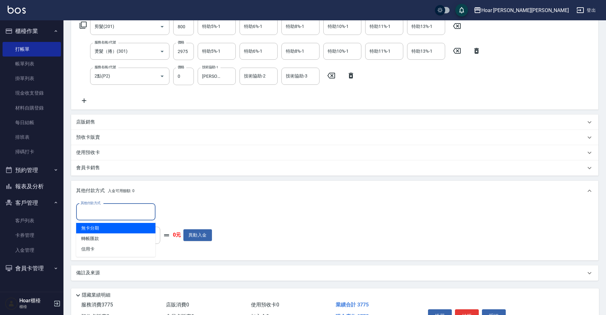
click at [98, 214] on input "其他付款方式" at bounding box center [116, 211] width 74 height 11
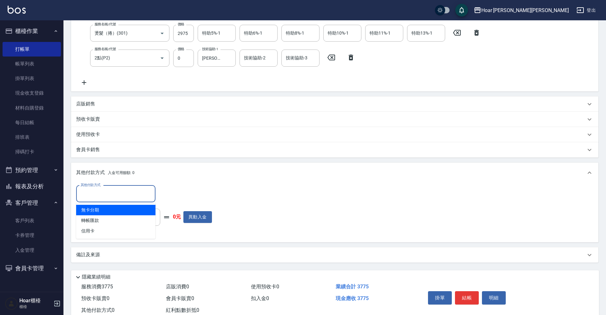
scroll to position [146, 0]
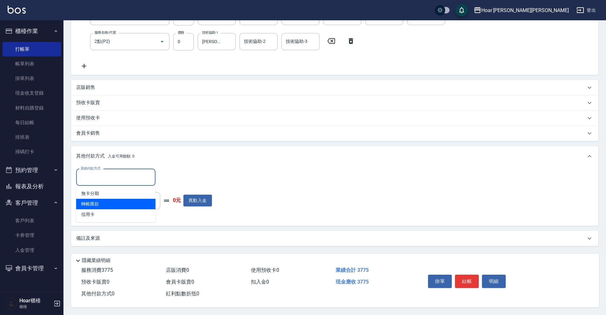
click at [229, 184] on div "其他付款方式 其他付款方式 入金剩餘： 0元 0 ​ 整筆扣入金 0元 異動入金" at bounding box center [334, 195] width 517 height 52
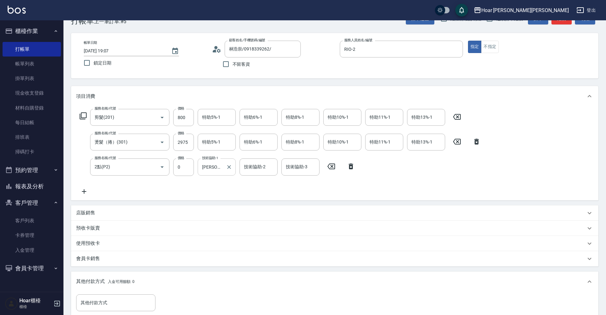
scroll to position [16, 0]
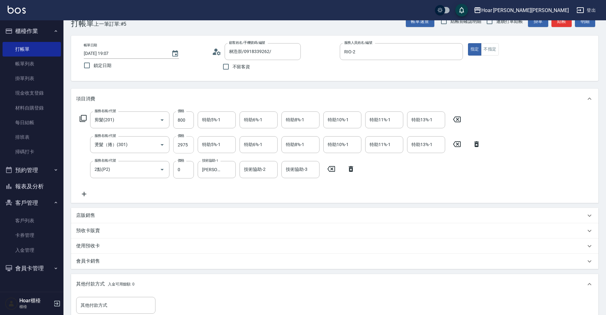
click at [190, 145] on input "2975" at bounding box center [183, 144] width 21 height 17
type input "2125"
click at [183, 185] on div "服務名稱/代號 剪髮(201) 服務名稱/代號 價格 800 價格 特助5%-1 特助5%-1 特助6%-1 特助6%-1 特助8%-1 特助8%-1 特助1…" at bounding box center [280, 155] width 408 height 86
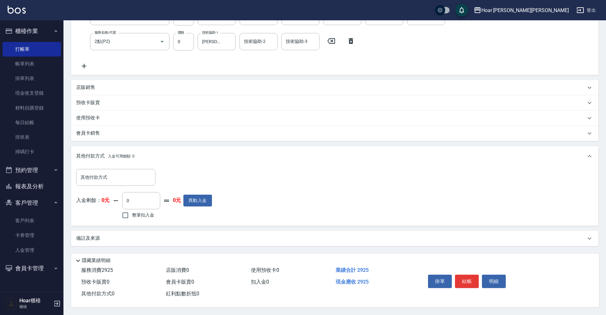
scroll to position [146, 0]
click at [464, 278] on button "結帳" at bounding box center [467, 280] width 24 height 13
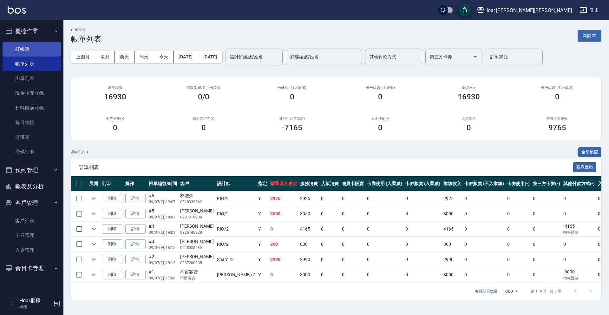
click at [33, 51] on link "打帳單" at bounding box center [32, 49] width 58 height 15
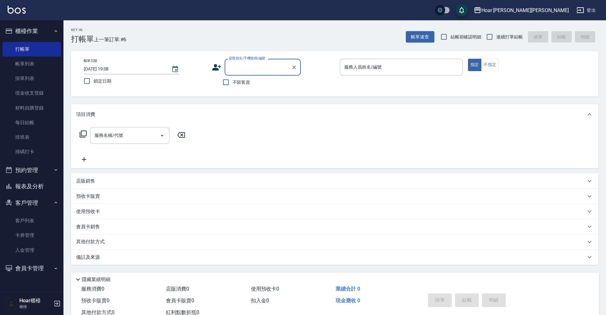
drag, startPoint x: 251, startPoint y: 68, endPoint x: 244, endPoint y: 75, distance: 10.3
click at [251, 68] on input "顧客姓名/手機號碼/編號" at bounding box center [257, 67] width 61 height 11
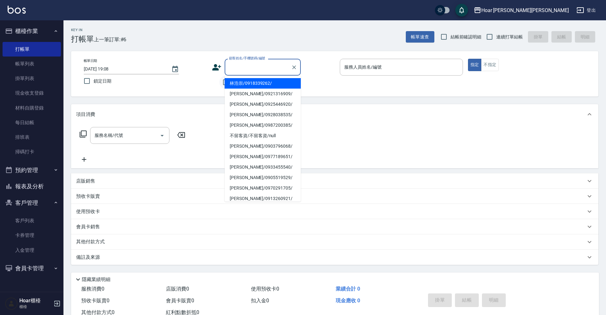
click at [220, 81] on input "不留客資" at bounding box center [225, 81] width 13 height 13
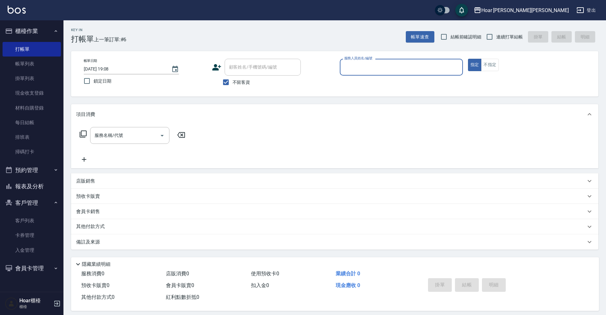
drag, startPoint x: 226, startPoint y: 80, endPoint x: 277, endPoint y: 78, distance: 51.1
click at [226, 80] on input "不留客資" at bounding box center [225, 81] width 13 height 13
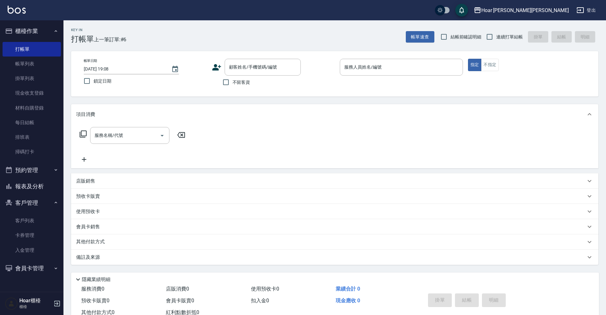
drag, startPoint x: 236, startPoint y: 83, endPoint x: 258, endPoint y: 82, distance: 21.9
click at [236, 83] on span "不留客資" at bounding box center [241, 82] width 18 height 7
click at [232, 83] on input "不留客資" at bounding box center [225, 81] width 13 height 13
checkbox input "true"
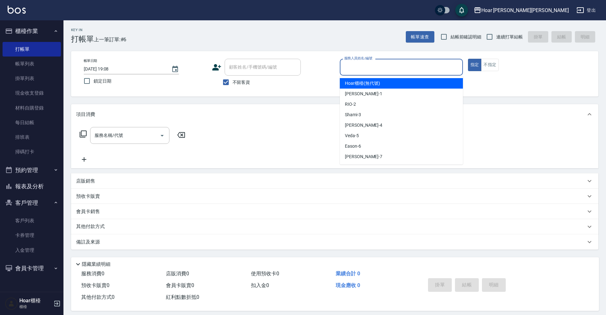
click at [376, 69] on input "服務人員姓名/編號" at bounding box center [400, 67] width 117 height 11
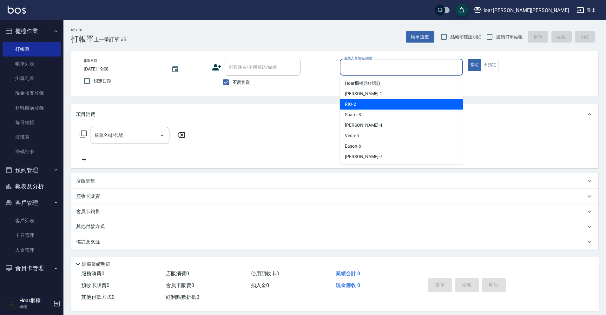
drag, startPoint x: 354, startPoint y: 100, endPoint x: 284, endPoint y: 113, distance: 71.3
click at [354, 100] on div "RIO -2" at bounding box center [401, 104] width 123 height 10
type input "RIO-2"
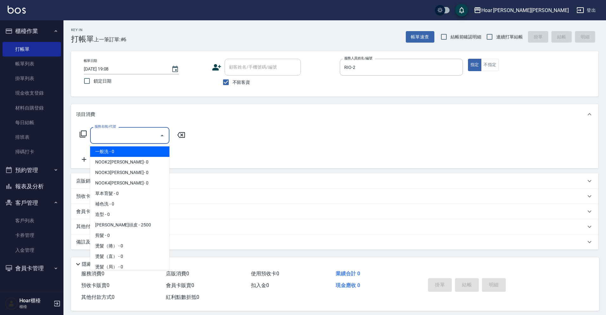
click at [125, 134] on input "服務名稱/代號" at bounding box center [125, 135] width 64 height 11
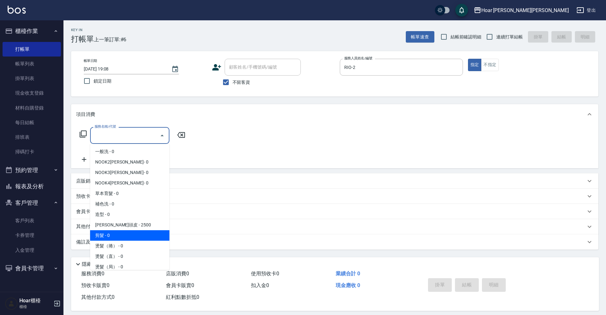
drag, startPoint x: 103, startPoint y: 231, endPoint x: 121, endPoint y: 211, distance: 27.6
click at [104, 231] on span "剪髮 - 0" at bounding box center [129, 235] width 79 height 10
type input "剪髮(201)"
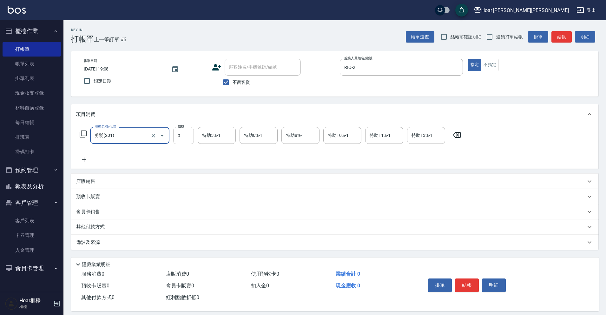
click at [186, 140] on input "0" at bounding box center [183, 135] width 21 height 17
type input "800"
click at [82, 157] on icon at bounding box center [84, 160] width 16 height 8
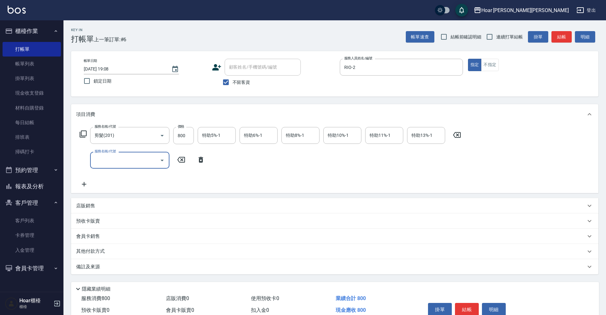
click at [107, 159] on input "服務名稱/代號" at bounding box center [125, 159] width 64 height 11
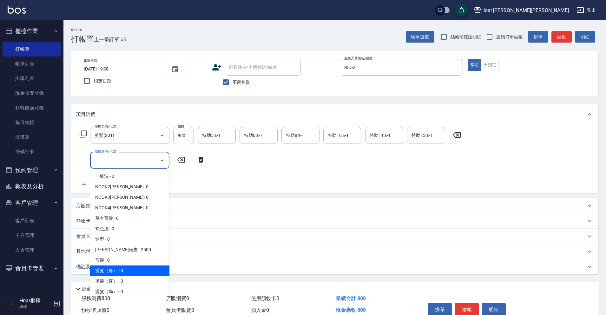
drag, startPoint x: 102, startPoint y: 270, endPoint x: 135, endPoint y: 224, distance: 56.9
click at [103, 270] on span "燙髮（捲） - 0" at bounding box center [129, 270] width 79 height 10
type input "燙髮（捲）(301)"
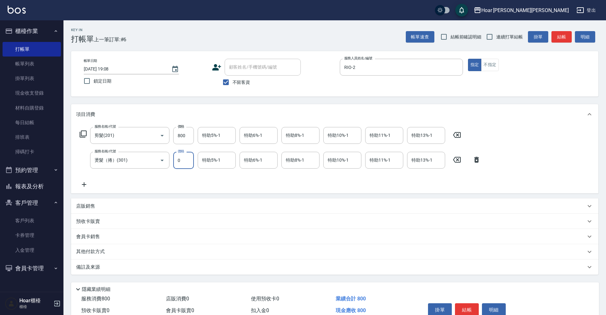
click at [183, 165] on input "0" at bounding box center [183, 160] width 21 height 17
type input "2975"
drag, startPoint x: 214, startPoint y: 173, endPoint x: 218, endPoint y: 172, distance: 3.9
click at [216, 173] on div "服務名稱/代號 剪髮(201) 服務名稱/代號 價格 800 價格 特助5%-1 特助5%-1 特助6%-1 特助6%-1 特助8%-1 特助8%-1 特助1…" at bounding box center [280, 157] width 408 height 61
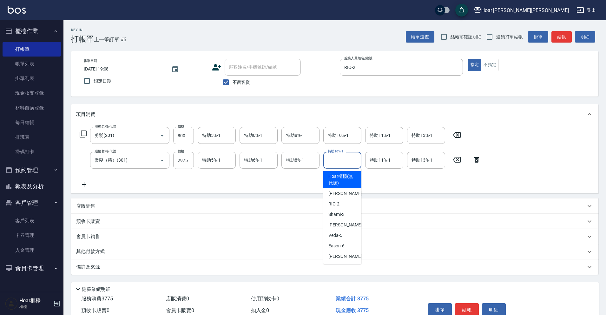
click at [332, 160] on input "特助10%-1" at bounding box center [342, 159] width 32 height 11
drag, startPoint x: 341, startPoint y: 227, endPoint x: 337, endPoint y: 219, distance: 8.4
click at [341, 226] on span "[PERSON_NAME] -4" at bounding box center [346, 224] width 37 height 7
type input "[PERSON_NAME]-4"
drag, startPoint x: 299, startPoint y: 175, endPoint x: 196, endPoint y: 181, distance: 103.5
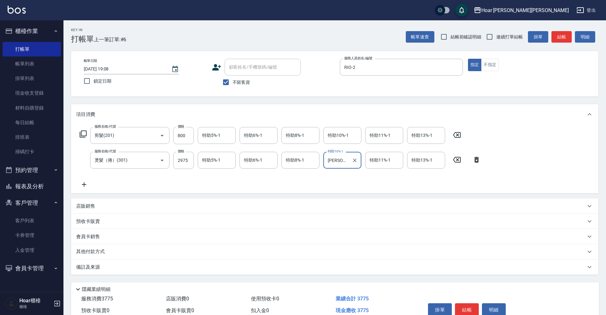
click at [299, 175] on div "服務名稱/代號 剪髮(201) 服務名稱/代號 價格 800 價格 特助5%-1 特助5%-1 特助6%-1 特助6%-1 特助8%-1 特助8%-1 特助1…" at bounding box center [280, 157] width 408 height 61
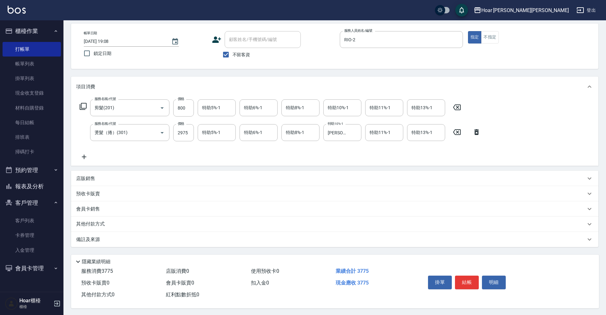
scroll to position [31, 0]
click at [469, 276] on button "結帳" at bounding box center [467, 280] width 24 height 13
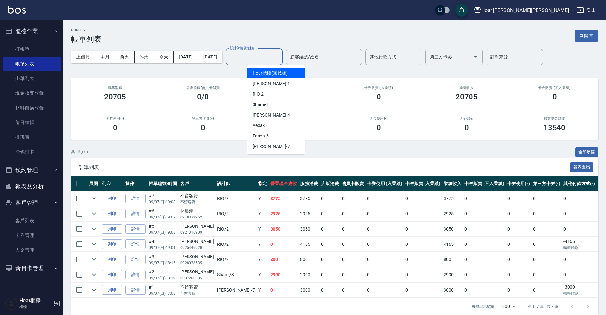
drag, startPoint x: 272, startPoint y: 59, endPoint x: 272, endPoint y: 73, distance: 13.6
click at [272, 59] on input "設計師編號/姓名" at bounding box center [253, 56] width 51 height 11
click at [271, 90] on div "RIO -2" at bounding box center [275, 94] width 57 height 10
type input "RIO-2"
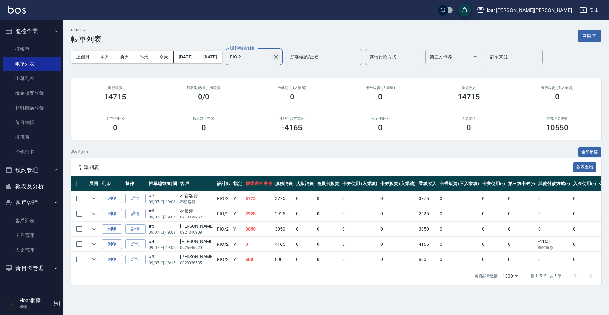
click at [279, 55] on icon "Clear" at bounding box center [276, 57] width 6 height 6
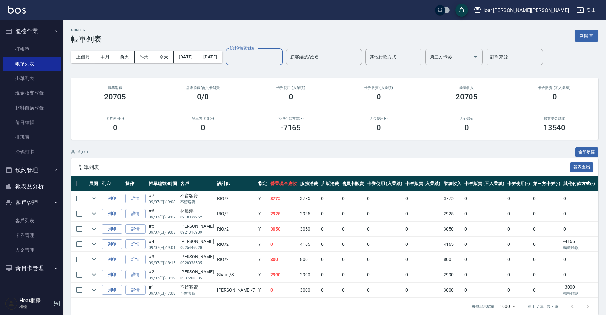
scroll to position [13, 0]
